Goal: Check status: Check status

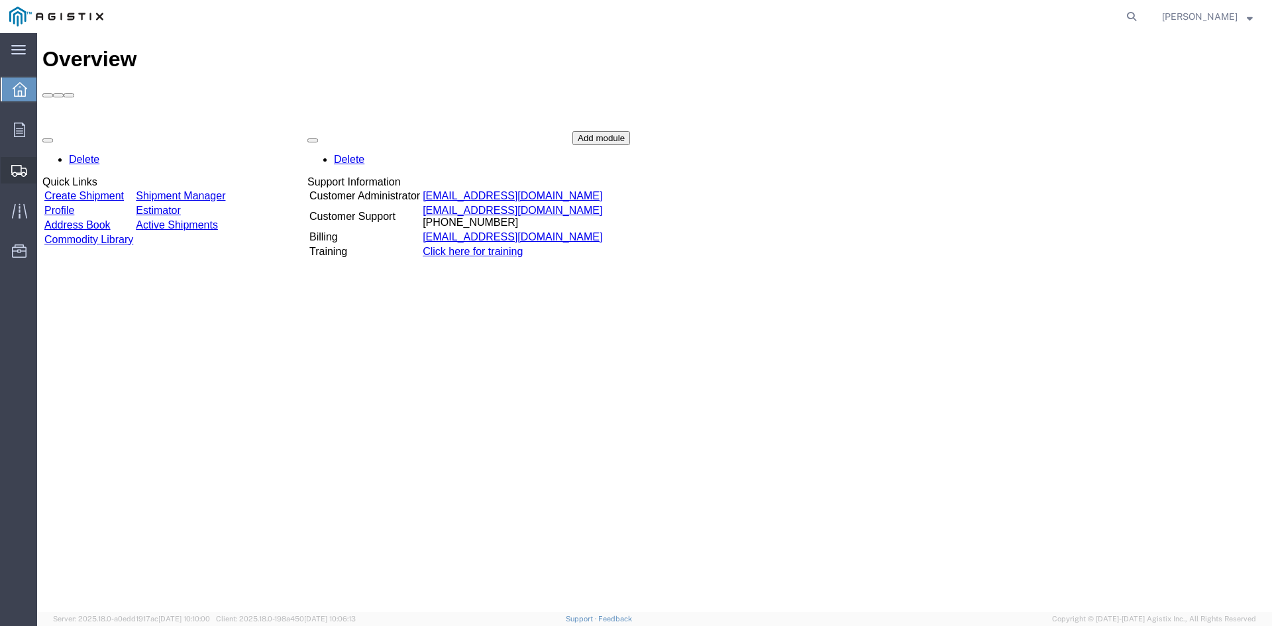
click at [0, 0] on span "Shipment Manager" at bounding box center [0, 0] width 0 height 0
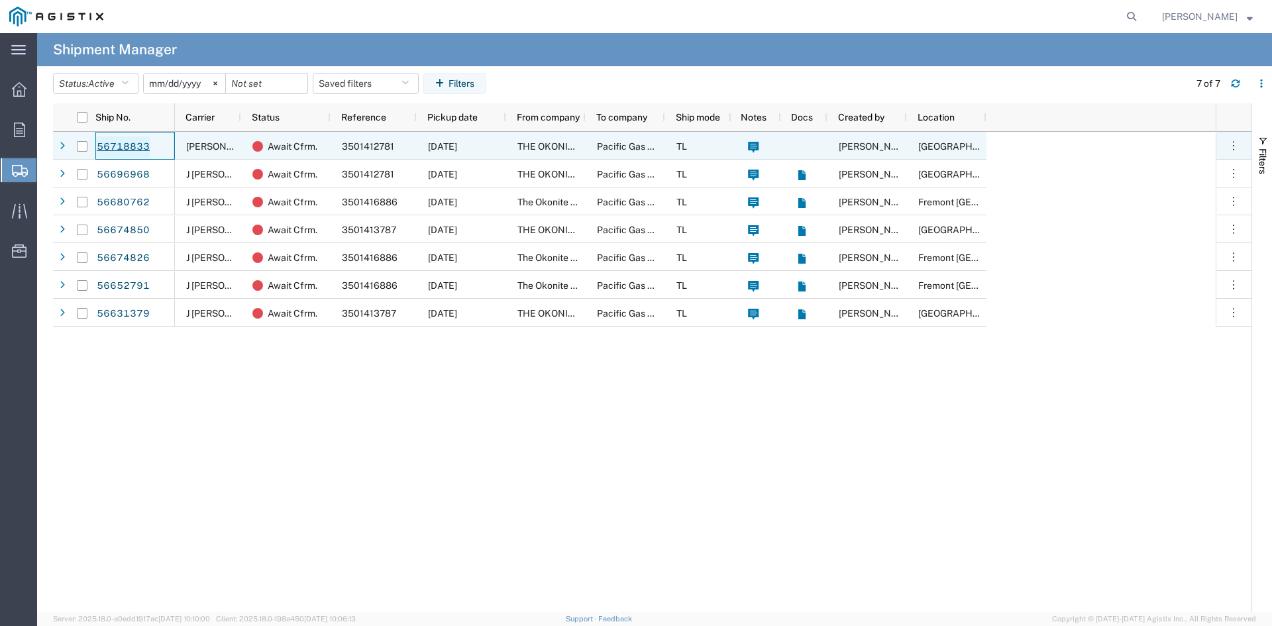
click at [117, 145] on link "56718833" at bounding box center [123, 146] width 54 height 21
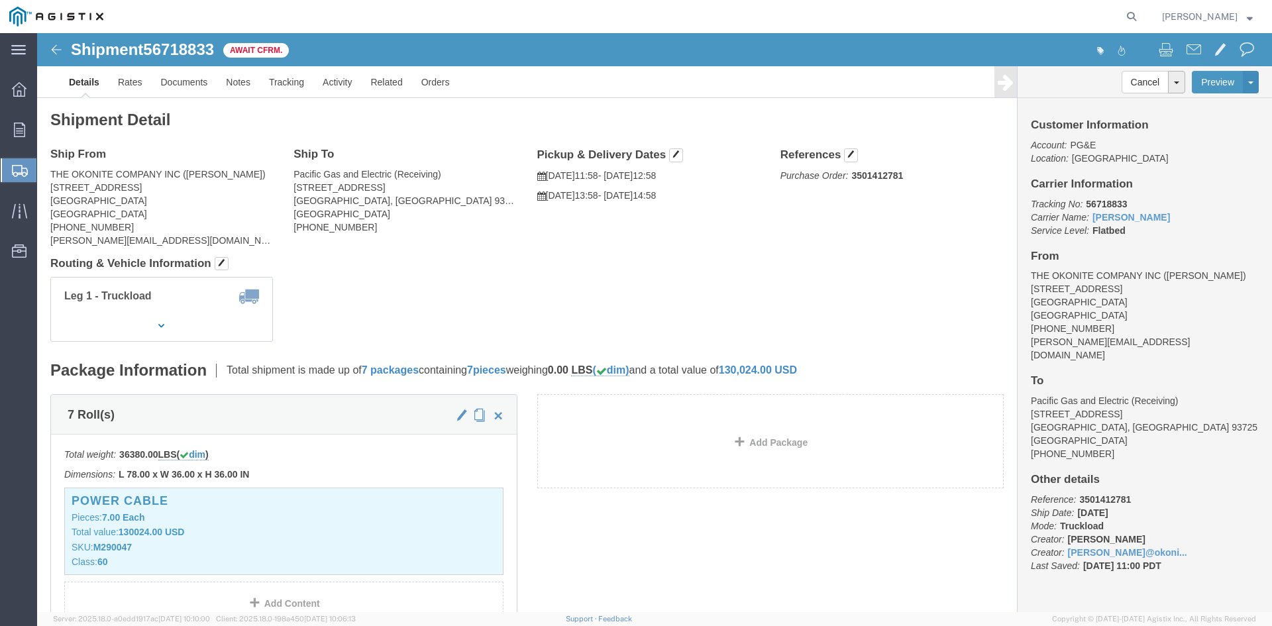
click at [0, 0] on span "Shipment Manager" at bounding box center [0, 0] width 0 height 0
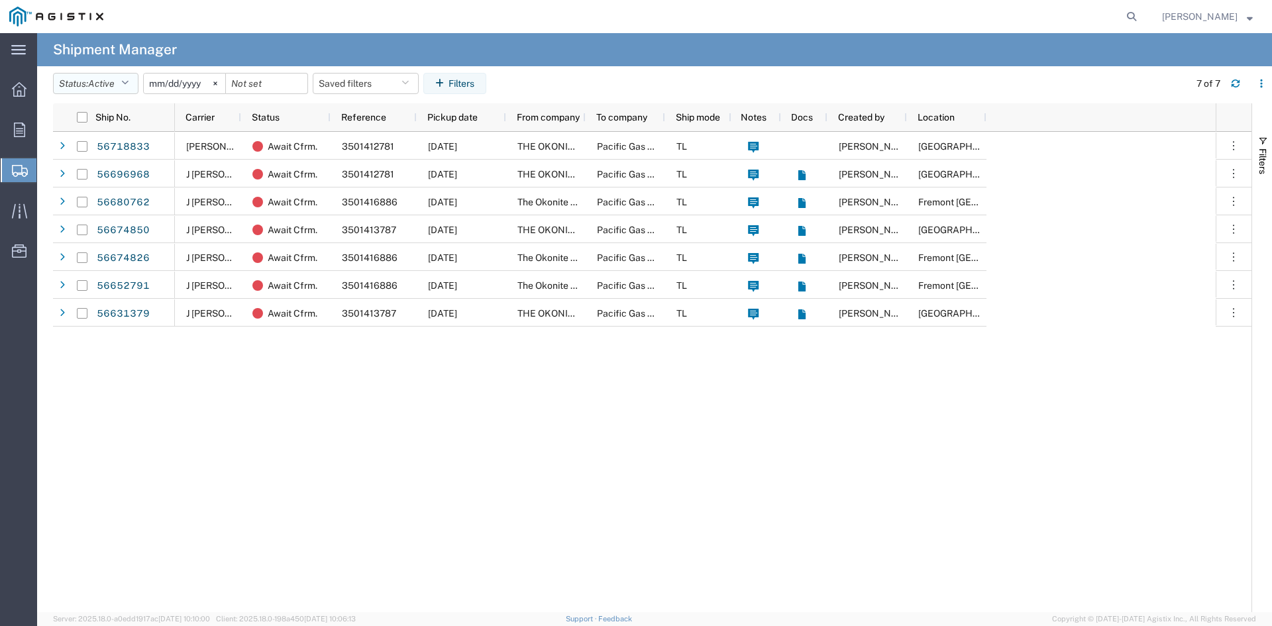
click at [127, 83] on icon "button" at bounding box center [124, 83] width 7 height 9
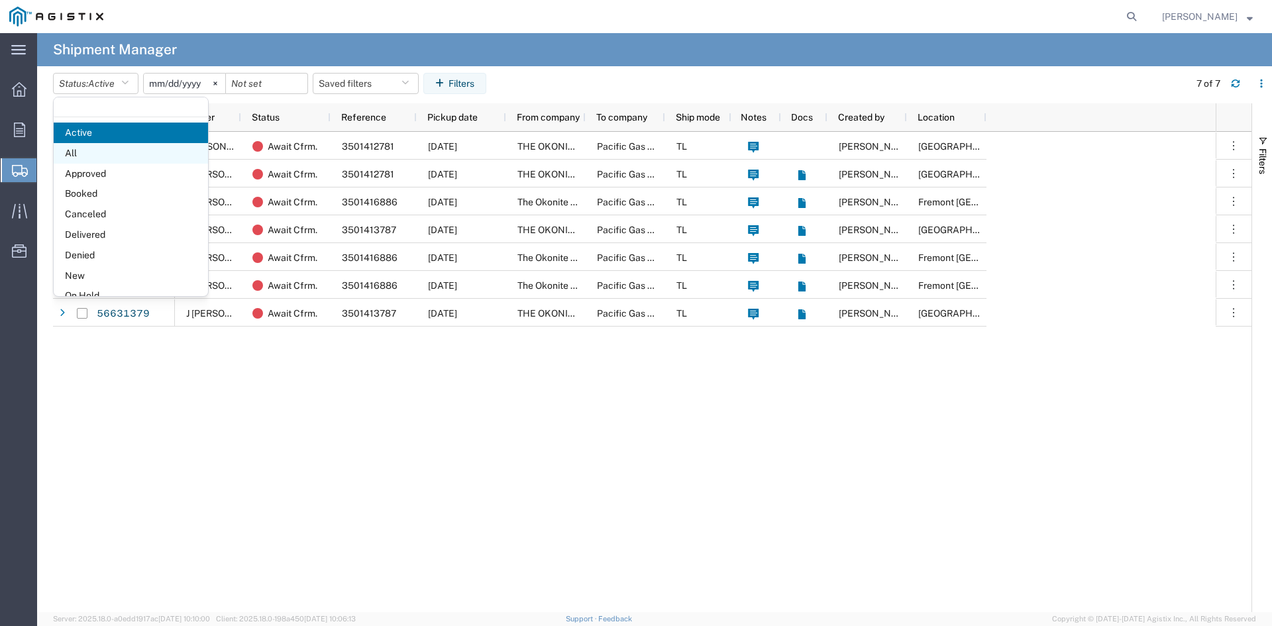
click at [91, 152] on span "All" at bounding box center [131, 153] width 154 height 21
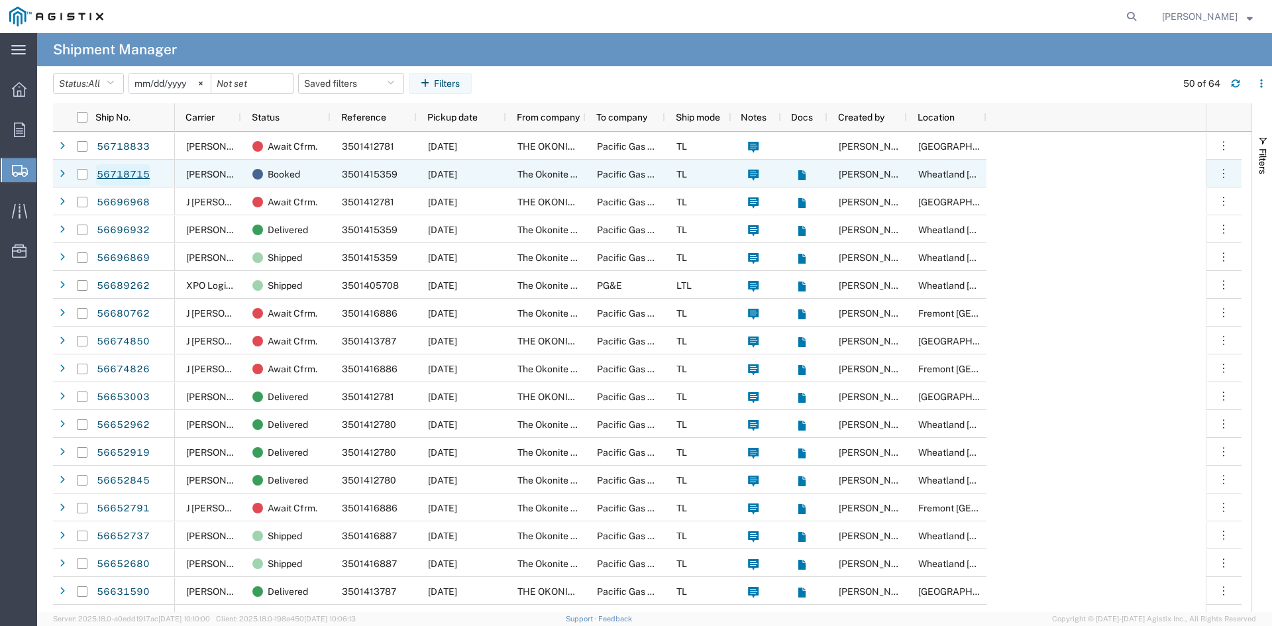
click at [121, 175] on link "56718715" at bounding box center [123, 174] width 54 height 21
